Goal: Find specific page/section

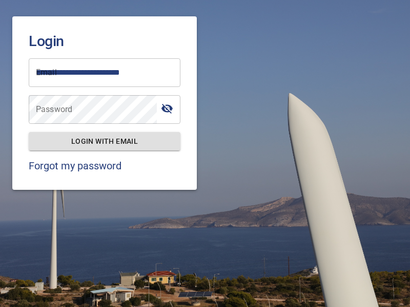
type input "**********"
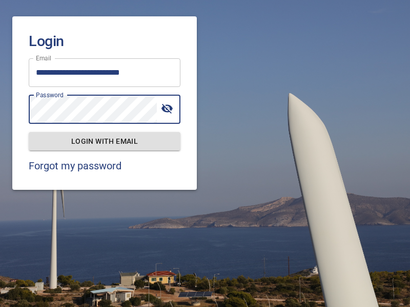
click at [104, 141] on span "Login with email" at bounding box center [104, 141] width 135 height 13
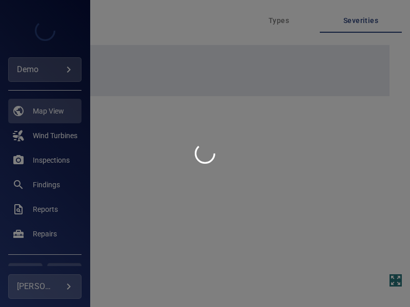
type input "****"
